Goal: Information Seeking & Learning: Learn about a topic

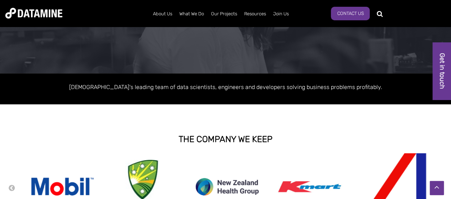
scroll to position [73, 0]
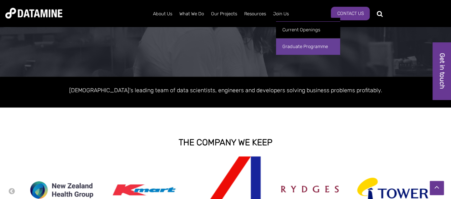
click at [296, 49] on link "Graduate Programme" at bounding box center [308, 46] width 64 height 17
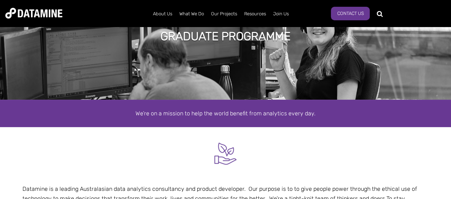
scroll to position [46, 0]
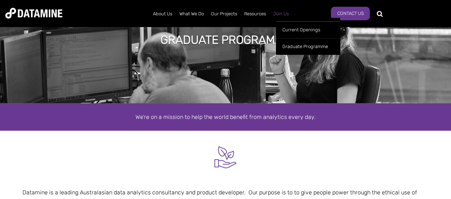
click at [289, 12] on link "Join Us" at bounding box center [280, 14] width 23 height 19
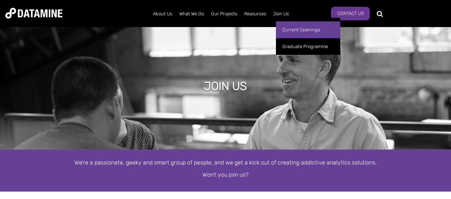
click at [289, 29] on link "Current Openings" at bounding box center [308, 29] width 64 height 17
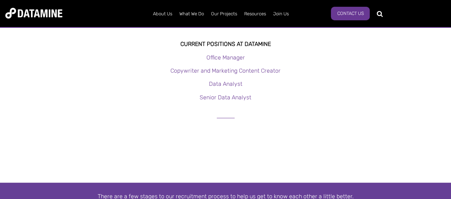
scroll to position [148, 0]
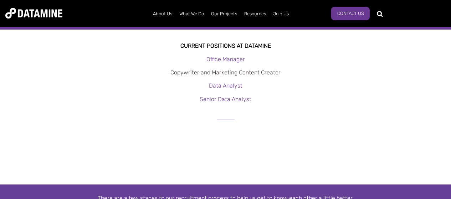
click at [261, 74] on link "Copywriter and Marketing Content Creator" at bounding box center [225, 72] width 110 height 7
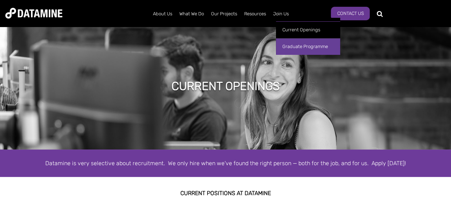
click at [302, 44] on link "Graduate Programme" at bounding box center [308, 46] width 64 height 17
